Goal: Ask a question

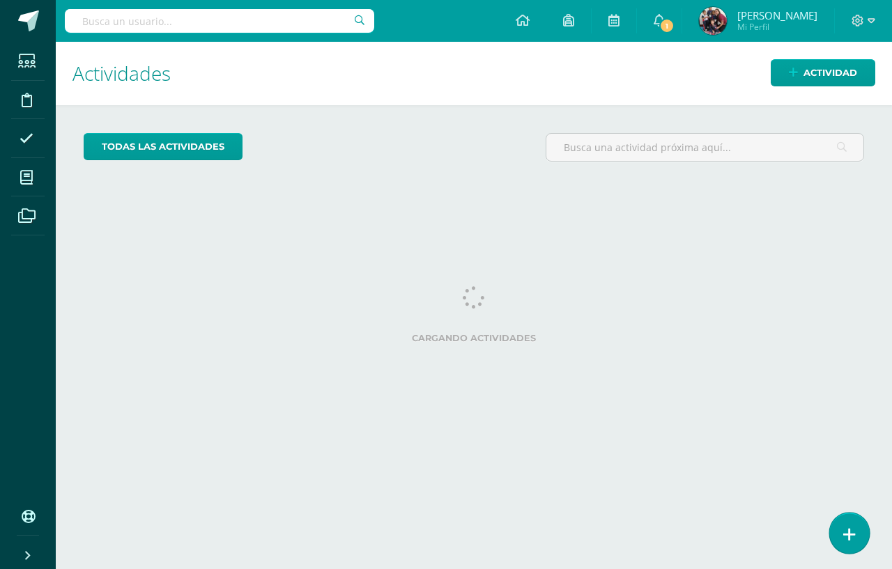
click at [842, 535] on link at bounding box center [849, 533] width 40 height 40
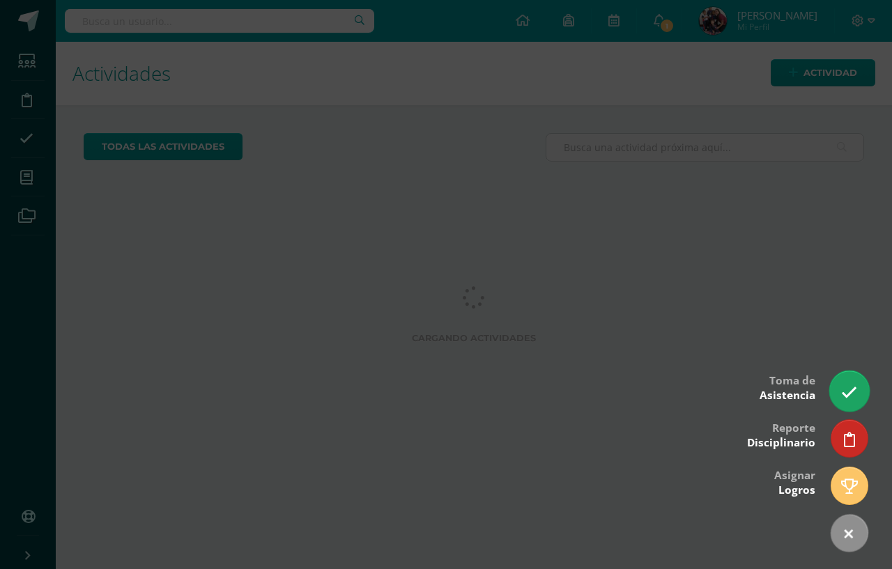
click at [846, 383] on link at bounding box center [849, 391] width 40 height 40
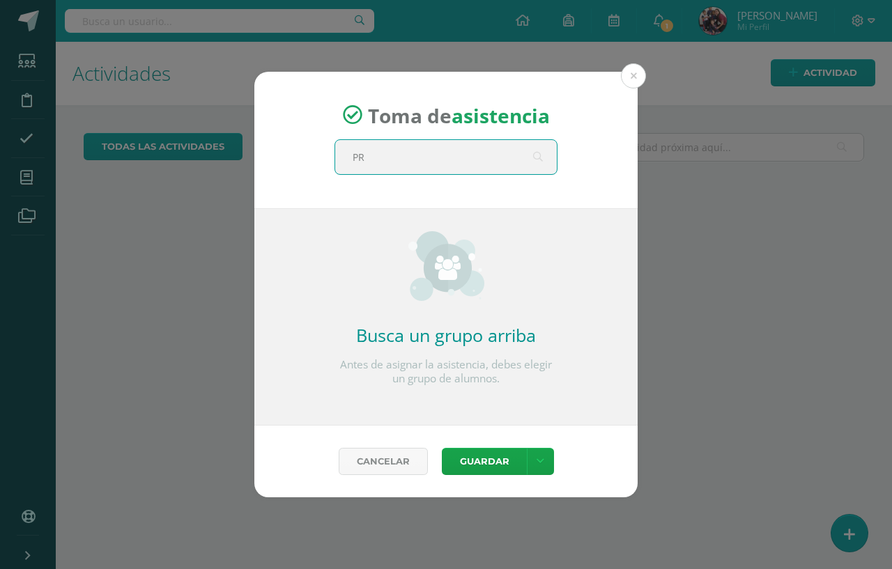
type input "PRE"
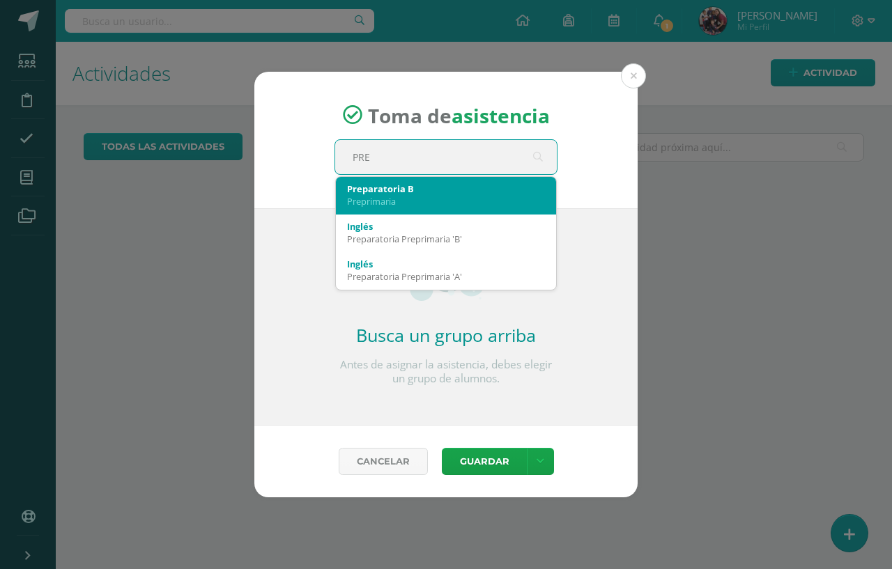
click at [465, 206] on div "Preprimaria" at bounding box center [446, 201] width 198 height 13
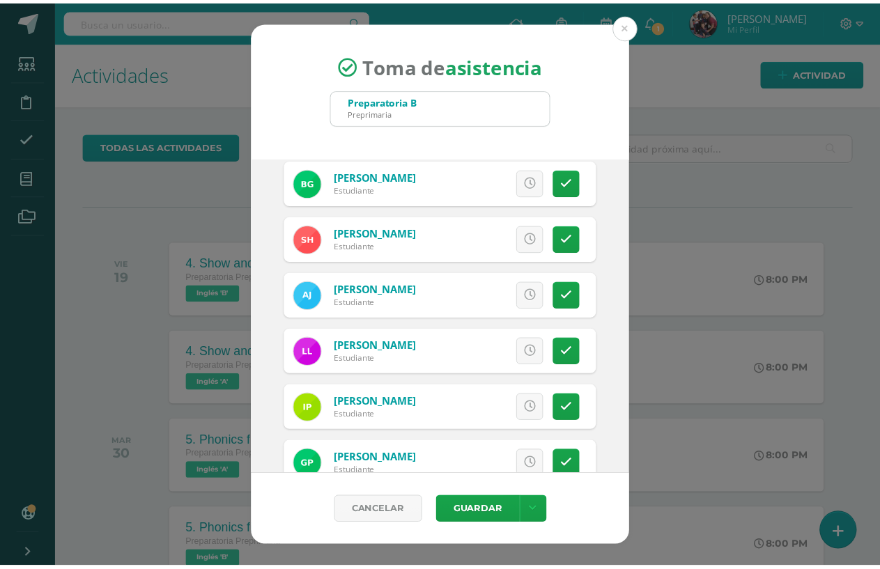
scroll to position [789, 0]
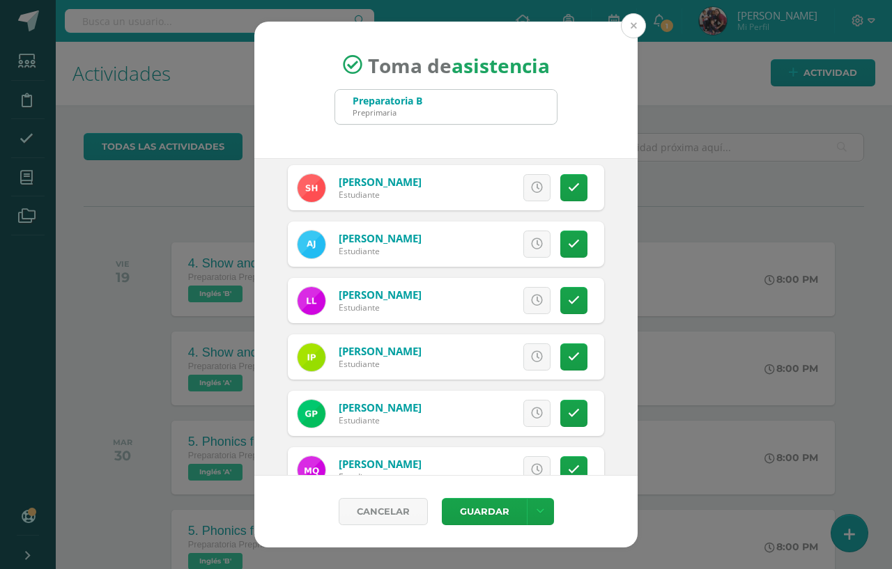
click at [628, 29] on button at bounding box center [633, 25] width 25 height 25
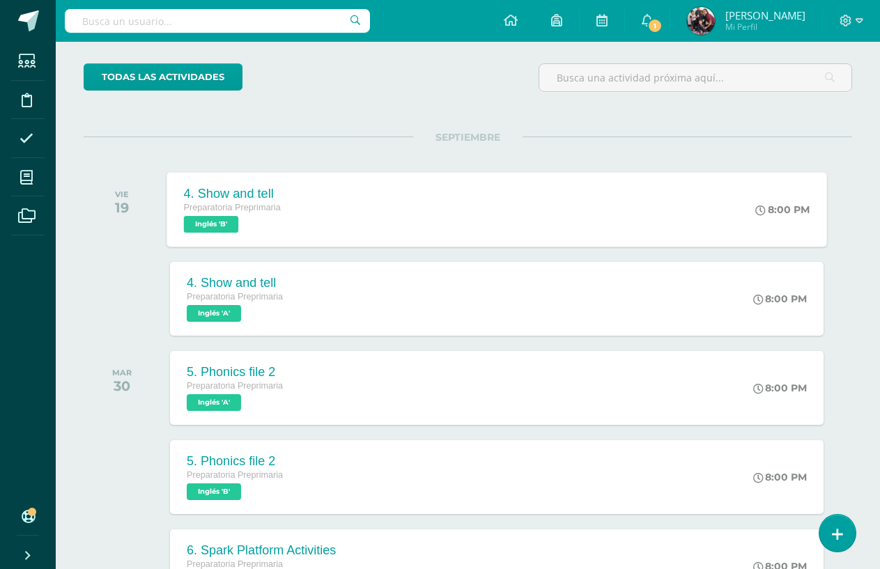
scroll to position [0, 0]
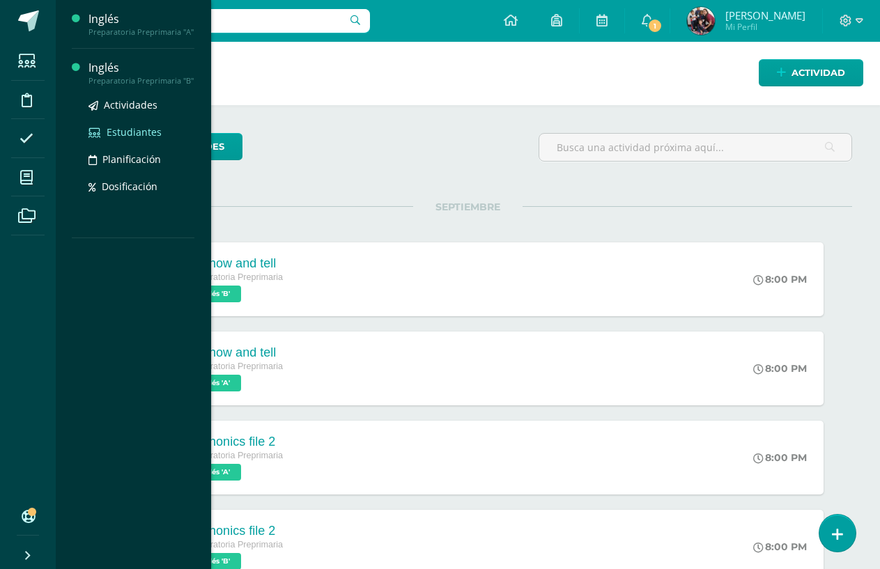
click at [132, 130] on span "Estudiantes" at bounding box center [134, 131] width 55 height 13
